Goal: Information Seeking & Learning: Learn about a topic

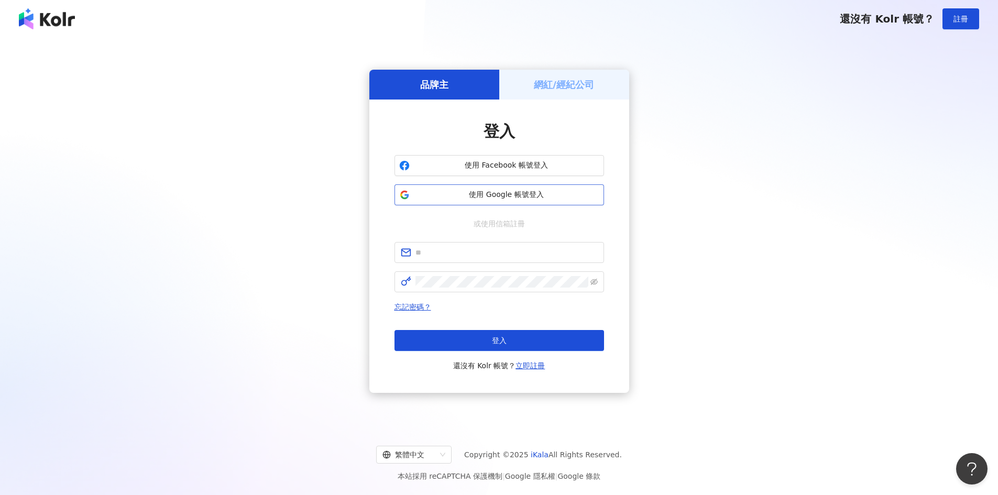
click at [560, 189] on button "使用 Google 帳號登入" at bounding box center [500, 194] width 210 height 21
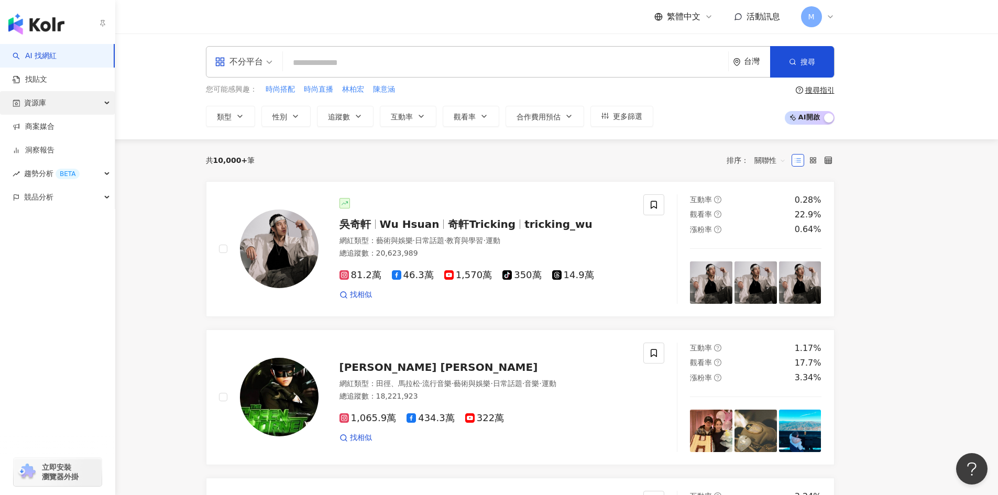
click at [96, 99] on div "資源庫" at bounding box center [57, 103] width 115 height 24
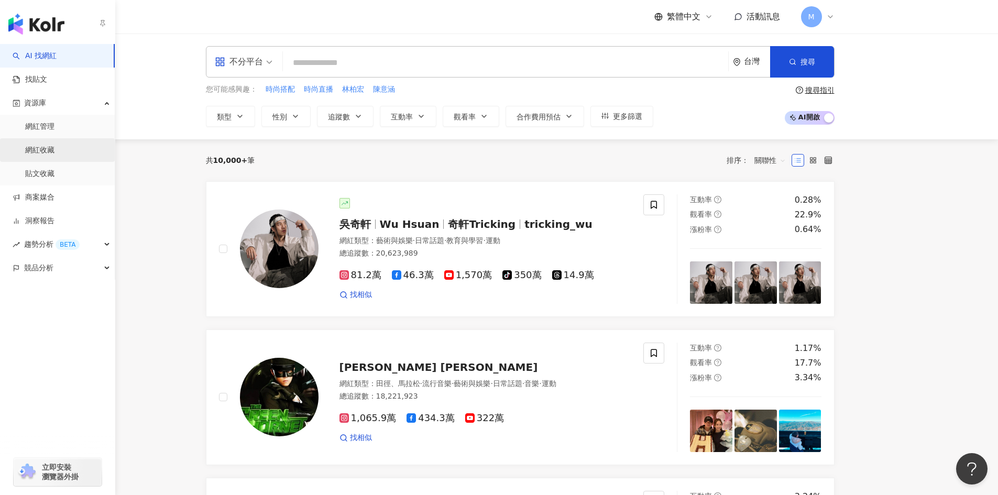
click at [55, 150] on link "網紅收藏" at bounding box center [39, 150] width 29 height 10
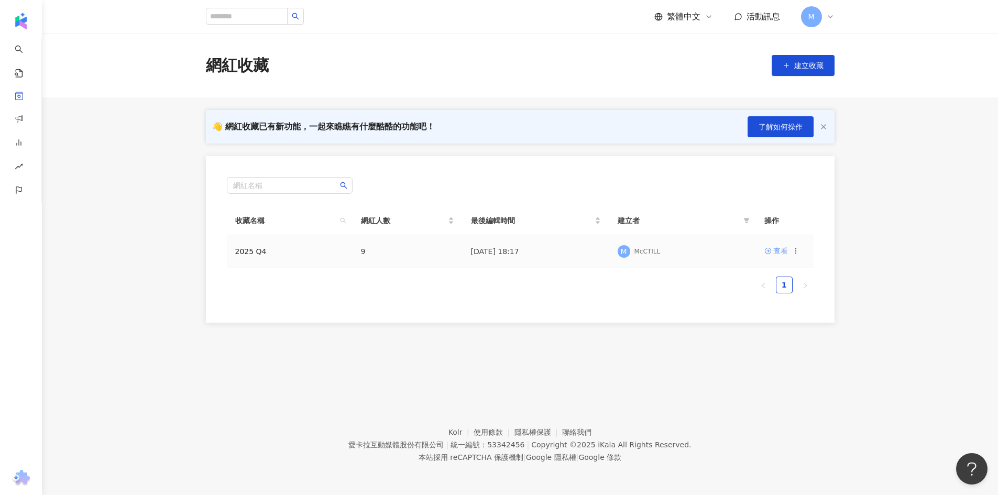
click at [778, 253] on div "查看" at bounding box center [781, 251] width 15 height 12
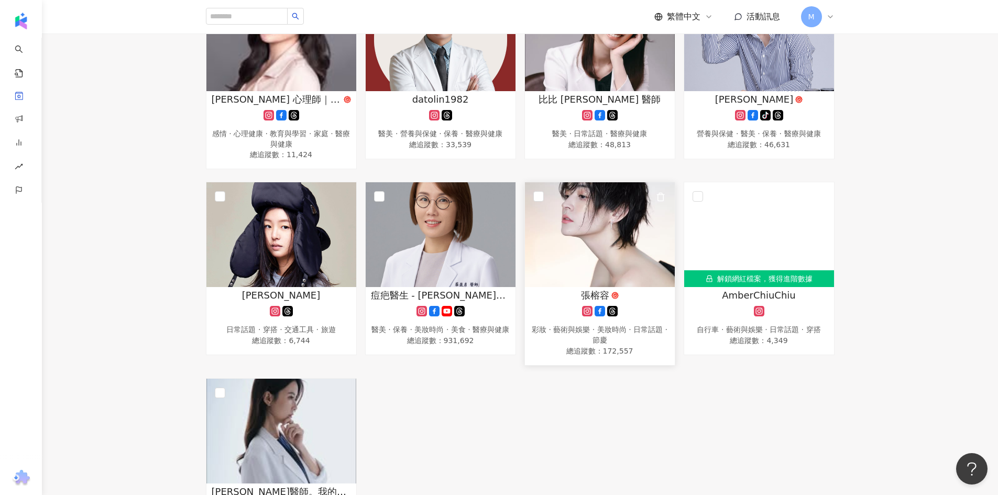
scroll to position [210, 0]
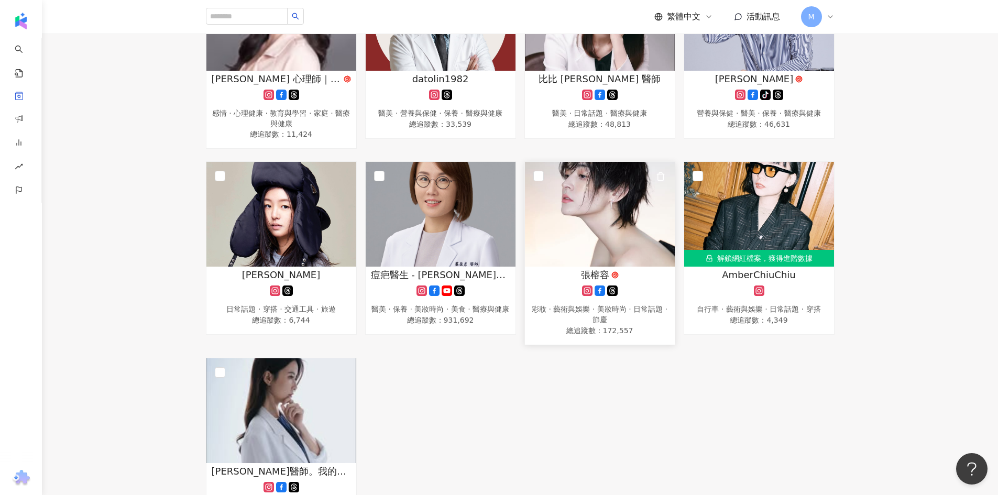
click at [615, 232] on img at bounding box center [600, 214] width 150 height 105
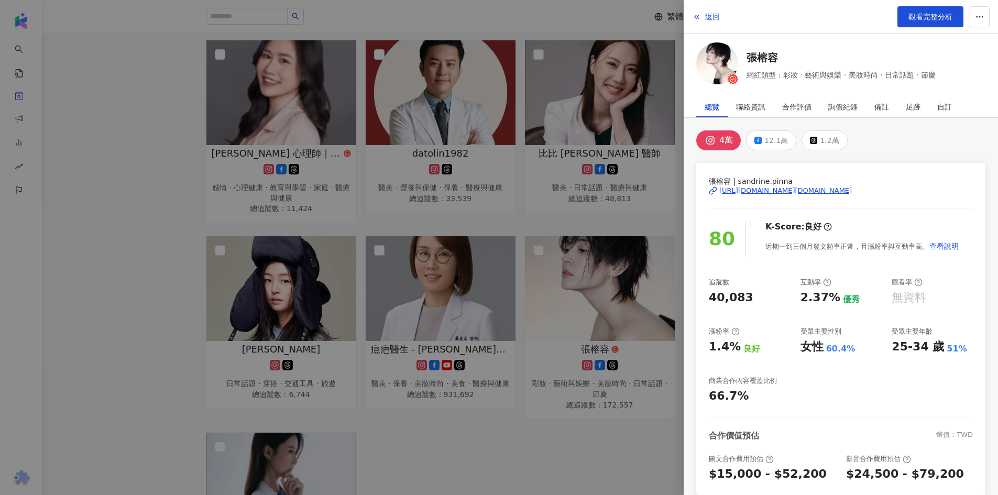
scroll to position [105, 0]
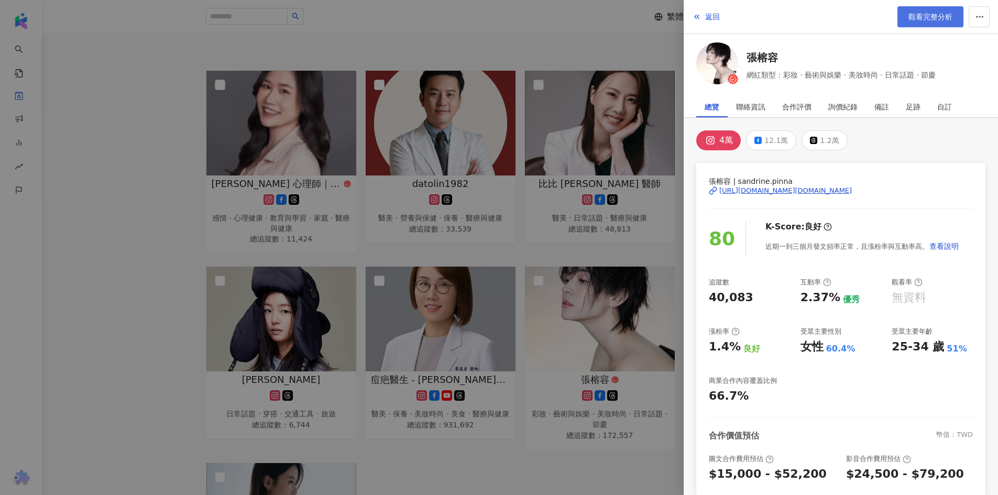
click at [914, 21] on span "觀看完整分析" at bounding box center [931, 17] width 44 height 8
drag, startPoint x: 161, startPoint y: 302, endPoint x: 168, endPoint y: 302, distance: 6.8
click at [161, 302] on div at bounding box center [499, 247] width 998 height 495
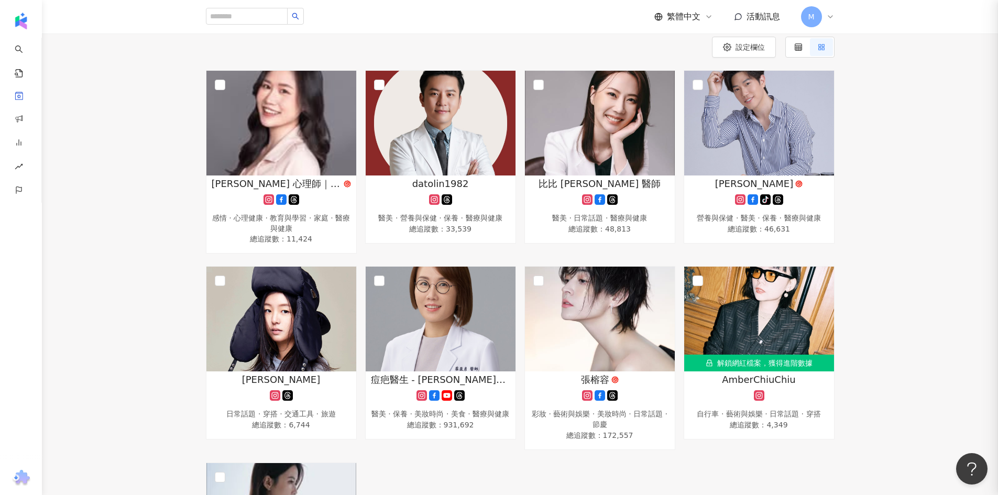
click at [288, 328] on img at bounding box center [282, 319] width 150 height 105
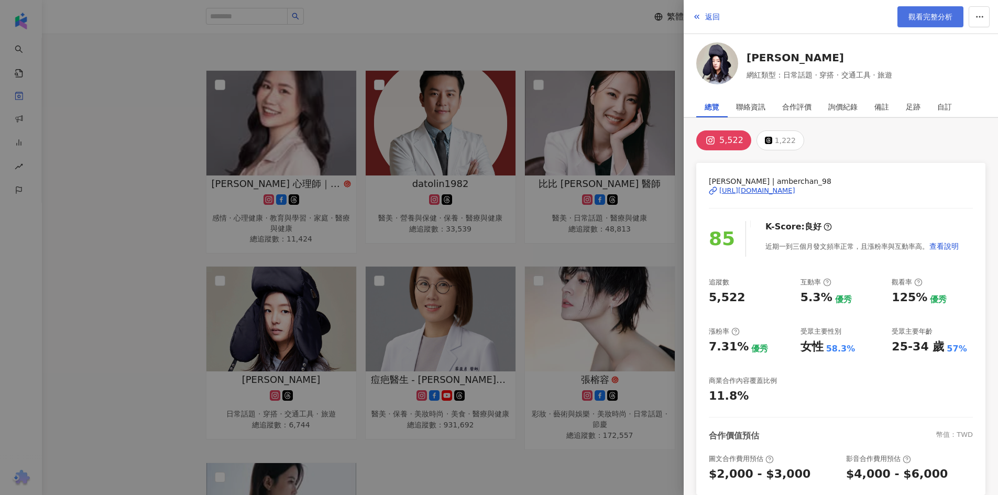
click at [950, 16] on span "觀看完整分析" at bounding box center [931, 17] width 44 height 8
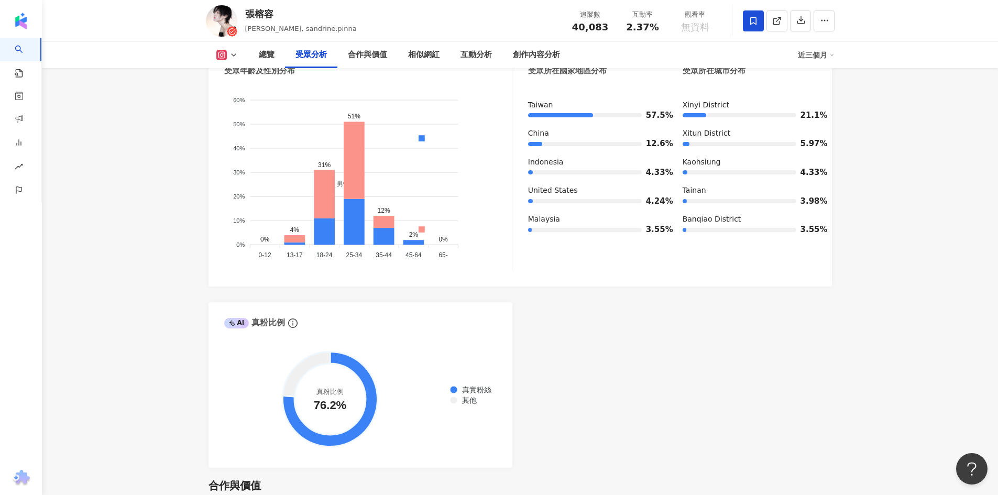
scroll to position [1018, 0]
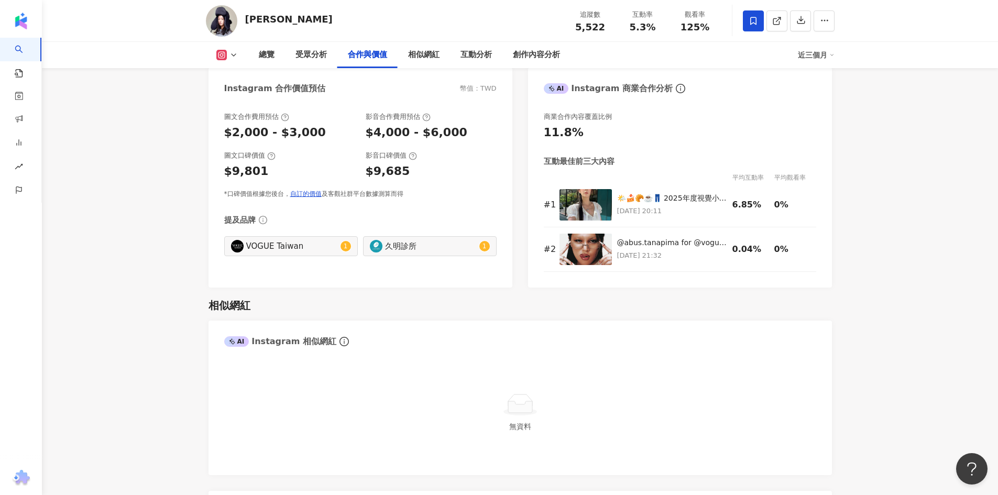
scroll to position [1310, 0]
